Goal: Information Seeking & Learning: Learn about a topic

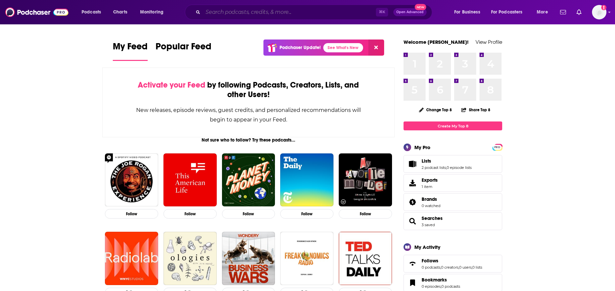
click at [258, 10] on input "Search podcasts, credits, & more..." at bounding box center [289, 12] width 173 height 11
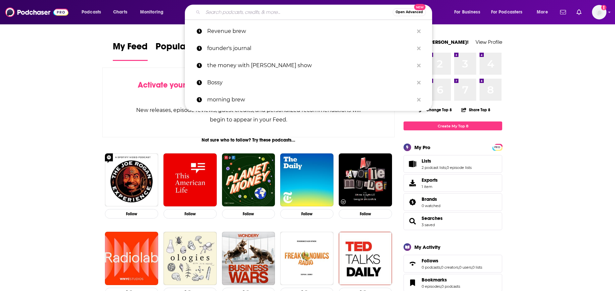
paste input "Future Commerce"
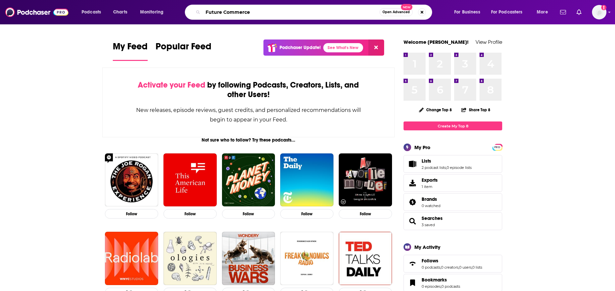
type input "Future Commerce"
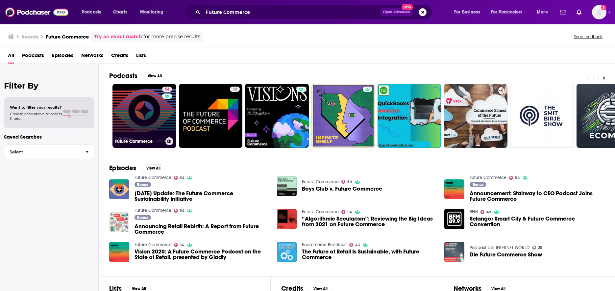
click at [143, 117] on link "54 Future Commerce" at bounding box center [144, 116] width 64 height 64
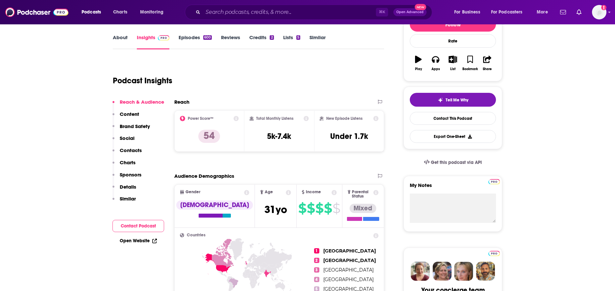
scroll to position [92, 0]
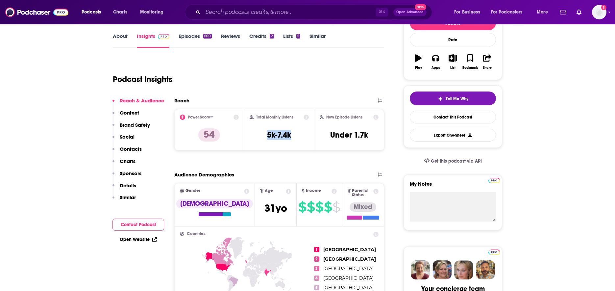
drag, startPoint x: 302, startPoint y: 136, endPoint x: 264, endPoint y: 135, distance: 37.8
click at [264, 135] on div "Total Monthly Listens 5k-7.4k" at bounding box center [280, 129] width 60 height 30
copy h3 "5k-7.4k"
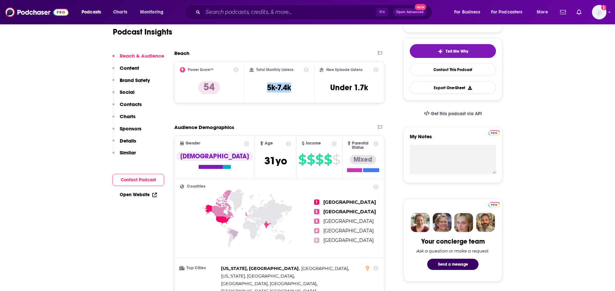
scroll to position [140, 0]
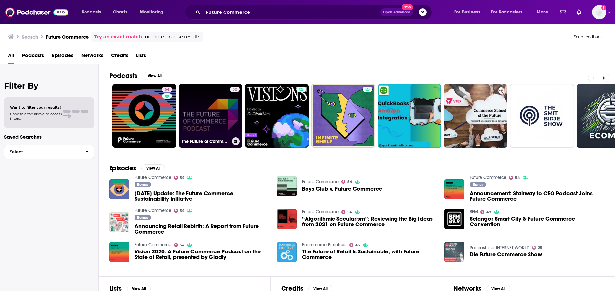
click at [190, 117] on link "32 The Future of Commerce Podcast" at bounding box center [211, 116] width 64 height 64
